Goal: Find specific page/section: Find specific page/section

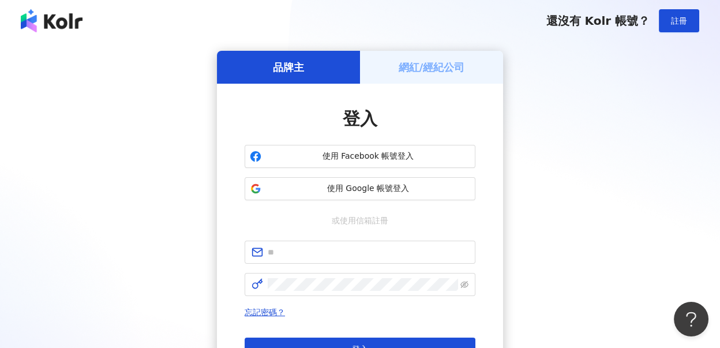
click at [677, 183] on div "品牌主 網紅/經紀公司 登入 使用 Facebook 帳號登入 使用 Google 帳號登入 或使用信箱註冊 忘記密碼？ 登入 還沒有 Kolr 帳號？ 立即…" at bounding box center [360, 229] width 692 height 356
click at [283, 252] on input "text" at bounding box center [368, 252] width 201 height 13
drag, startPoint x: 283, startPoint y: 252, endPoint x: 291, endPoint y: 245, distance: 10.3
click at [283, 252] on input "text" at bounding box center [368, 252] width 201 height 13
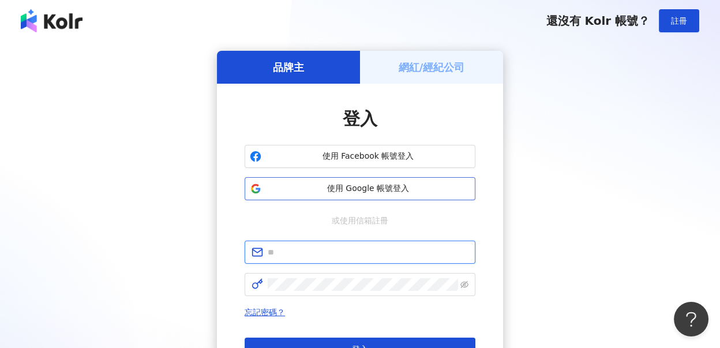
type input "**********"
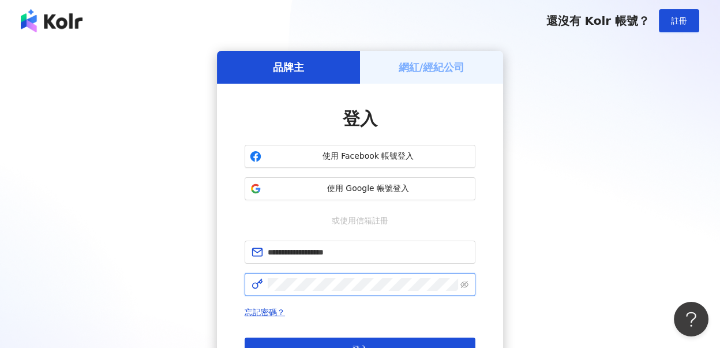
click button "登入" at bounding box center [360, 348] width 231 height 23
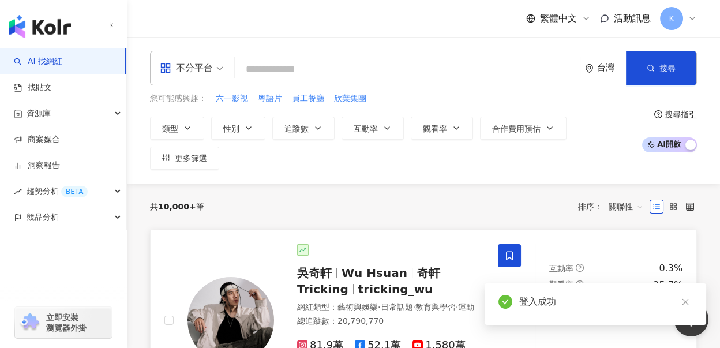
scroll to position [189, 0]
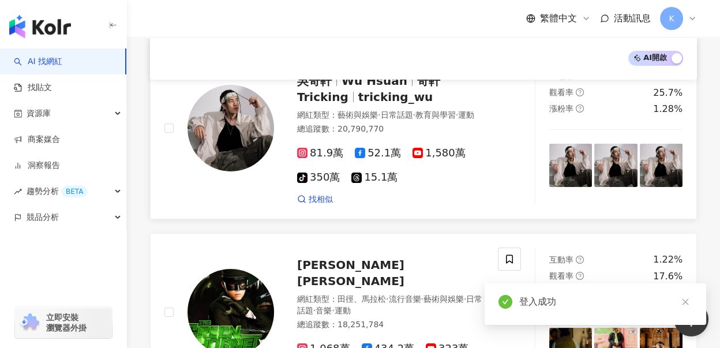
click at [245, 138] on img at bounding box center [230, 128] width 87 height 87
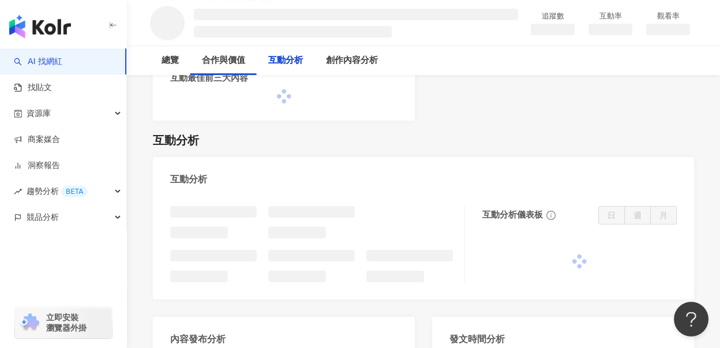
scroll to position [833, 0]
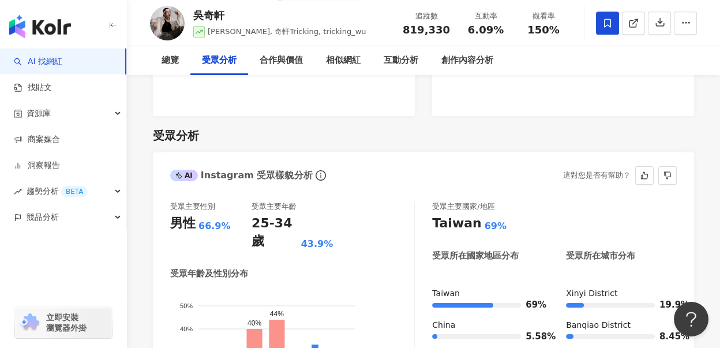
scroll to position [1129, 0]
